Goal: Find specific page/section: Find specific page/section

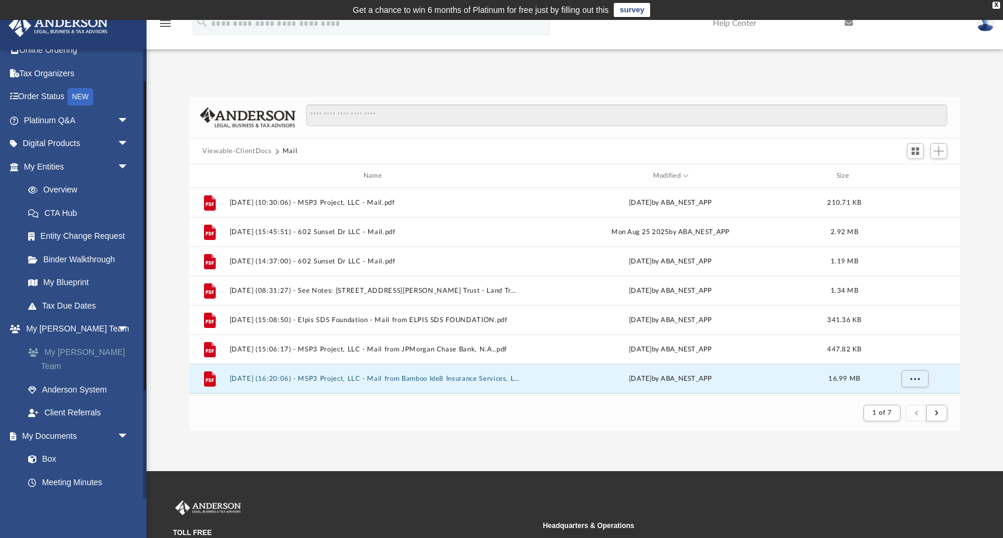
scroll to position [48, 0]
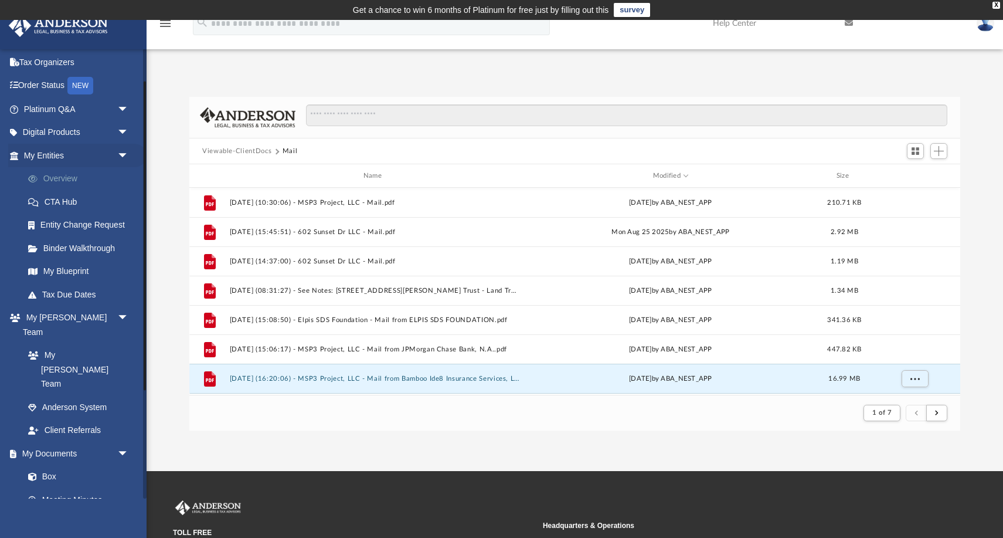
click at [60, 179] on link "Overview" at bounding box center [81, 178] width 130 height 23
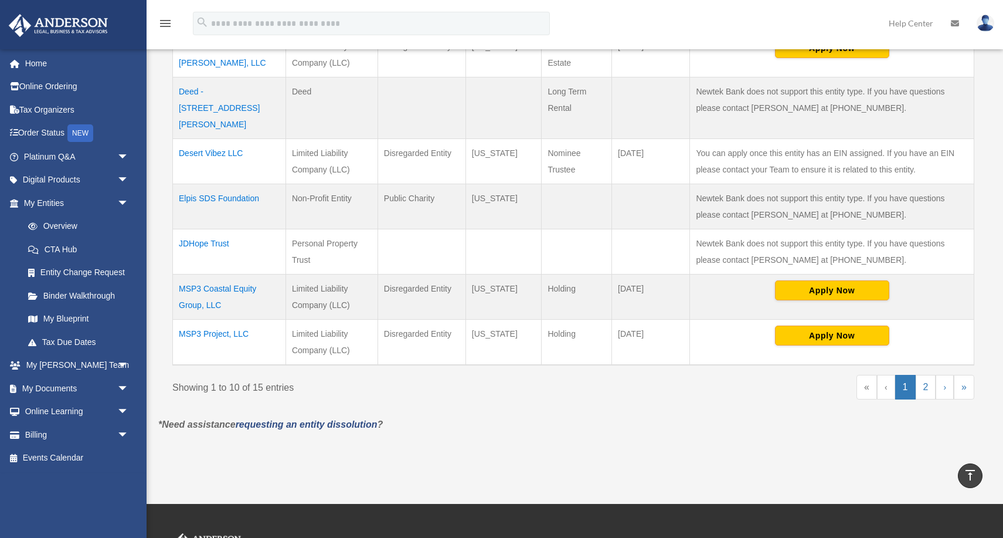
scroll to position [462, 0]
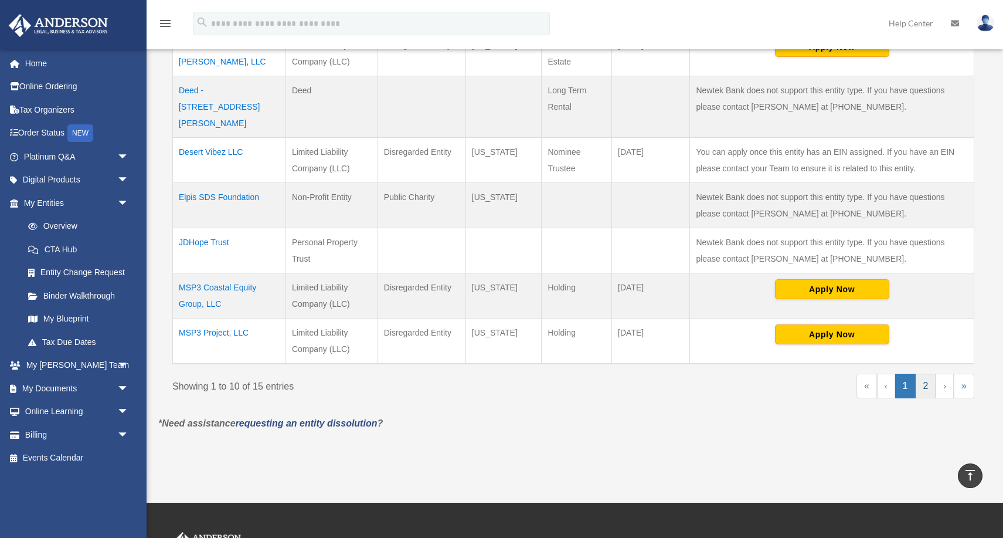
click at [927, 374] on link "2" at bounding box center [926, 386] width 21 height 25
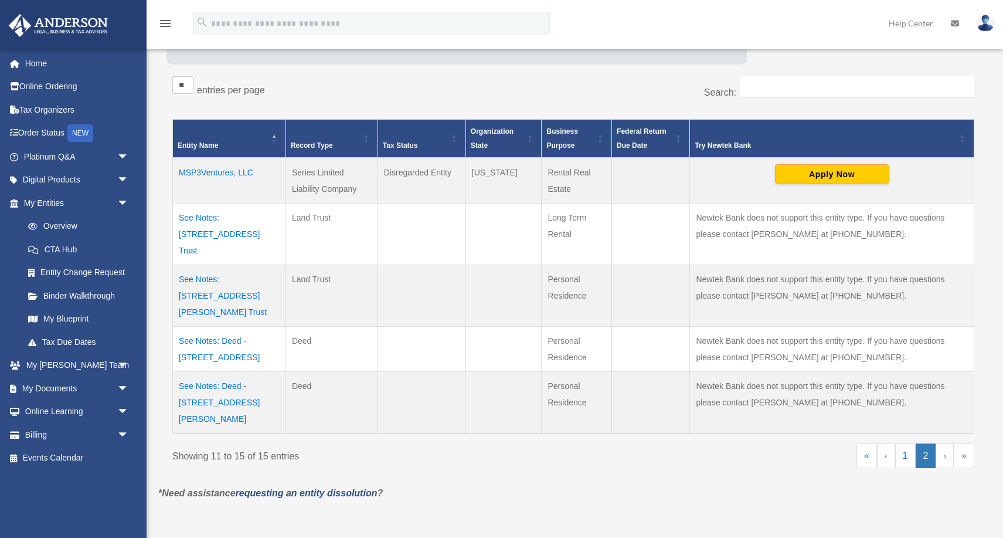
scroll to position [229, 0]
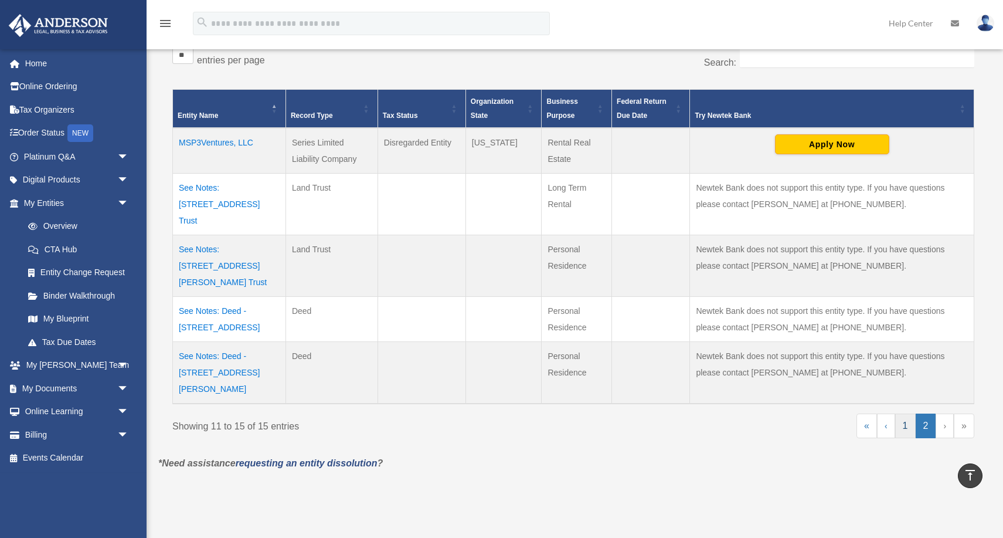
click at [901, 413] on link "1" at bounding box center [905, 425] width 21 height 25
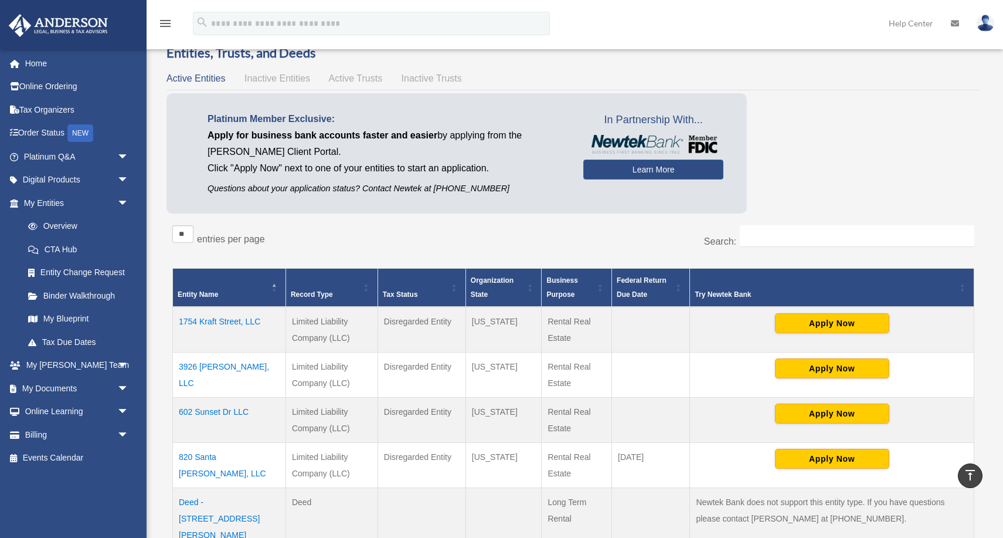
scroll to position [51, 0]
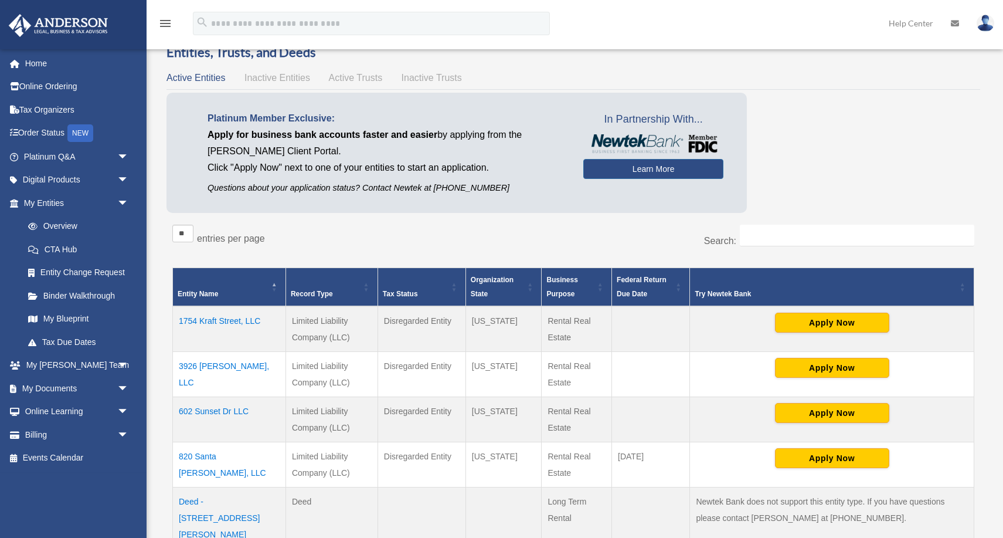
click at [222, 316] on td "1754 Kraft Street, LLC" at bounding box center [229, 329] width 113 height 46
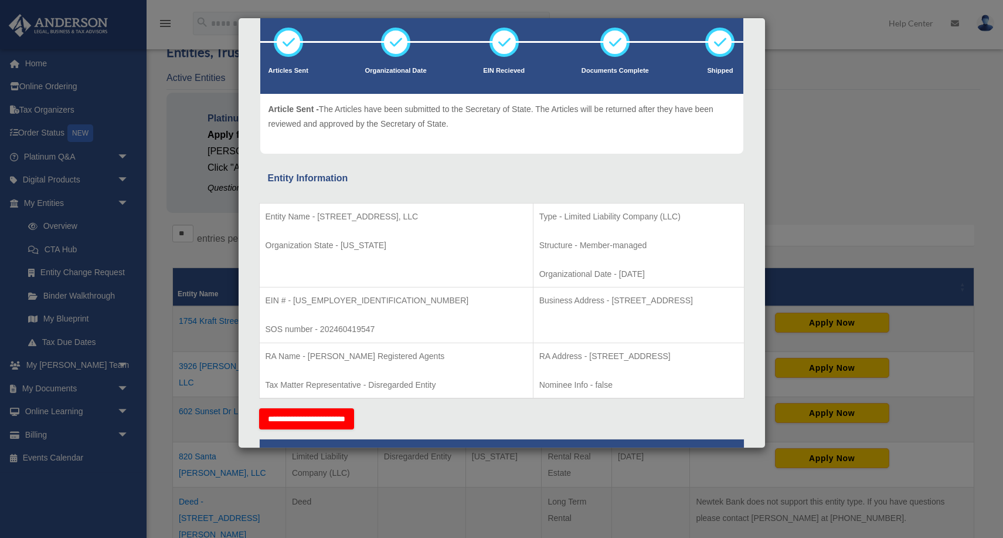
scroll to position [0, 0]
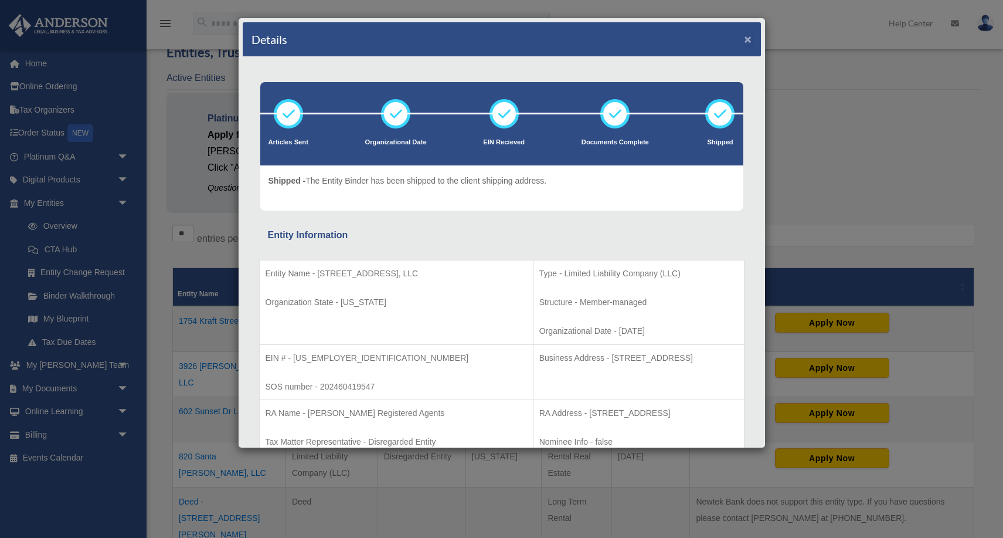
click at [749, 40] on button "×" at bounding box center [749, 39] width 8 height 12
